Goal: Task Accomplishment & Management: Manage account settings

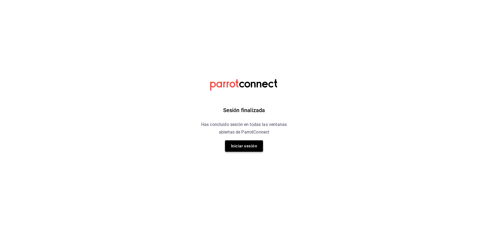
click at [239, 144] on button "Iniciar sesión" at bounding box center [244, 145] width 38 height 11
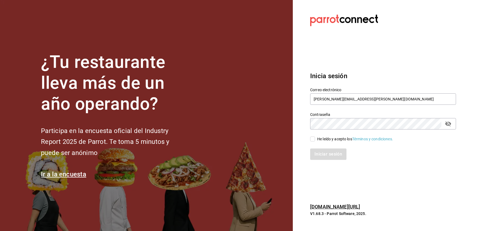
click at [317, 140] on div "He leído y acepto los Términos y condiciones." at bounding box center [355, 139] width 76 height 6
click at [315, 140] on input "He leído y acepto los Términos y condiciones." at bounding box center [312, 138] width 5 height 5
checkbox input "true"
click at [320, 157] on button "Iniciar sesión" at bounding box center [328, 153] width 37 height 11
